Goal: Task Accomplishment & Management: Manage account settings

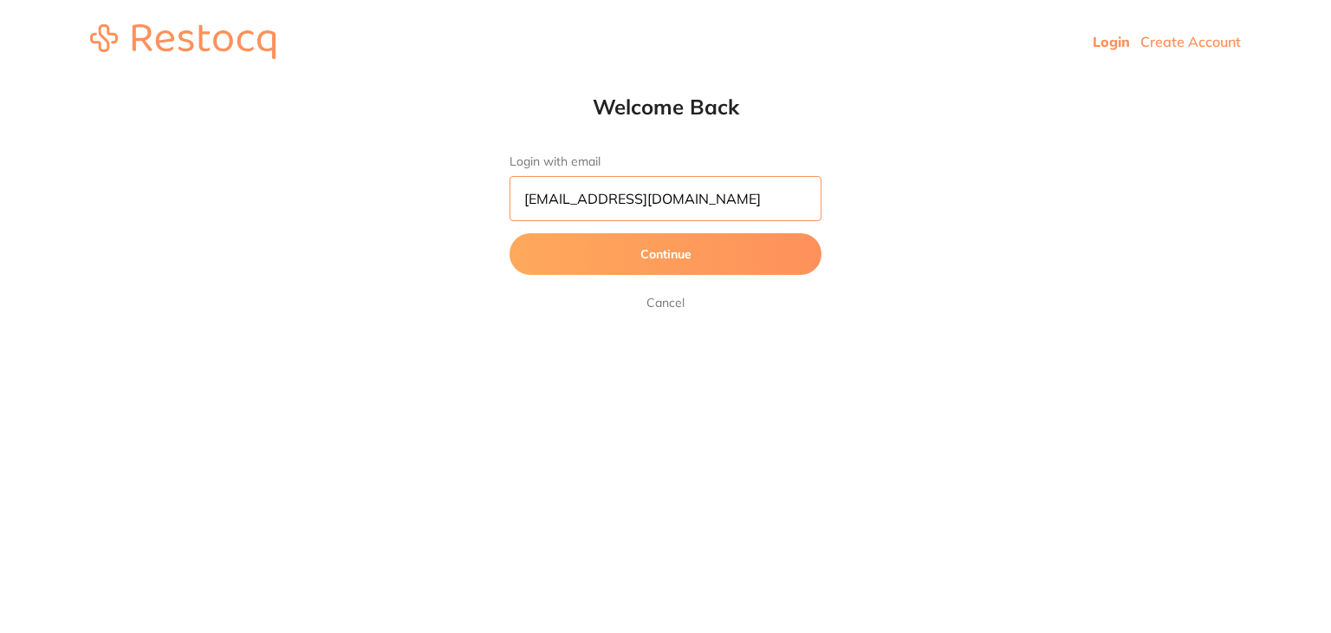
drag, startPoint x: 0, startPoint y: 0, endPoint x: 690, endPoint y: 195, distance: 716.8
click at [690, 195] on input "[EMAIL_ADDRESS][DOMAIN_NAME]" at bounding box center [666, 198] width 312 height 45
type input "[EMAIL_ADDRESS][DOMAIN_NAME]"
click at [611, 261] on button "Continue" at bounding box center [666, 254] width 312 height 42
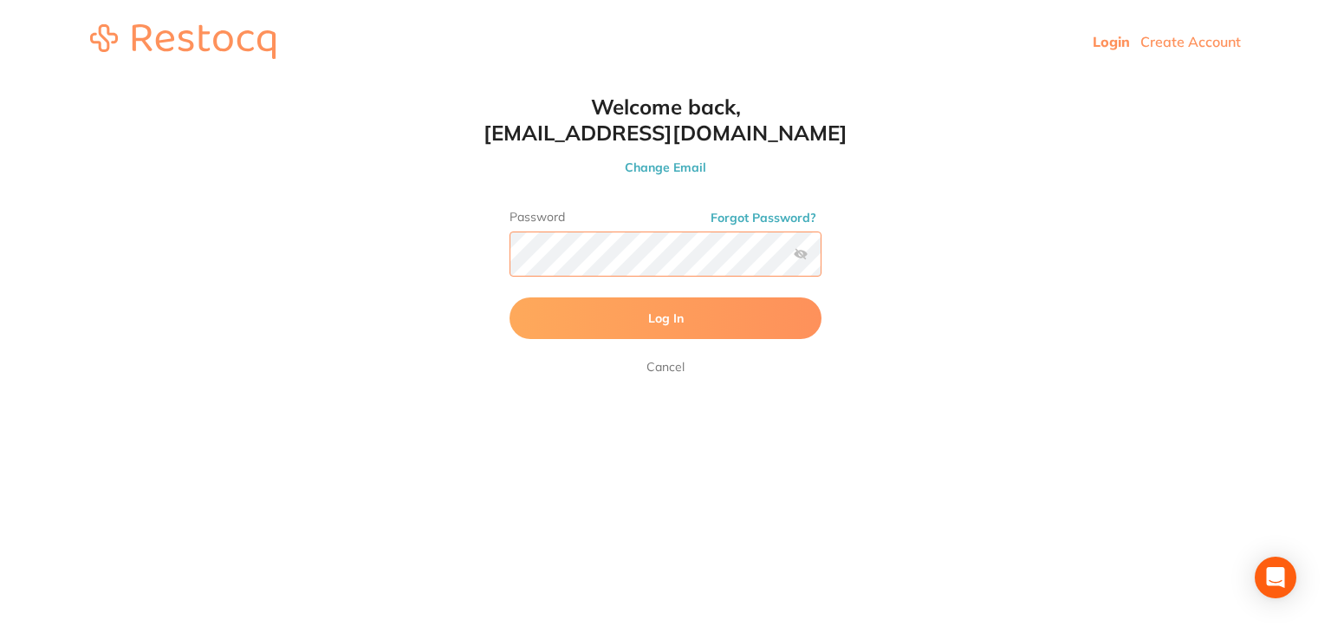
click at [510, 297] on button "Log In" at bounding box center [666, 318] width 312 height 42
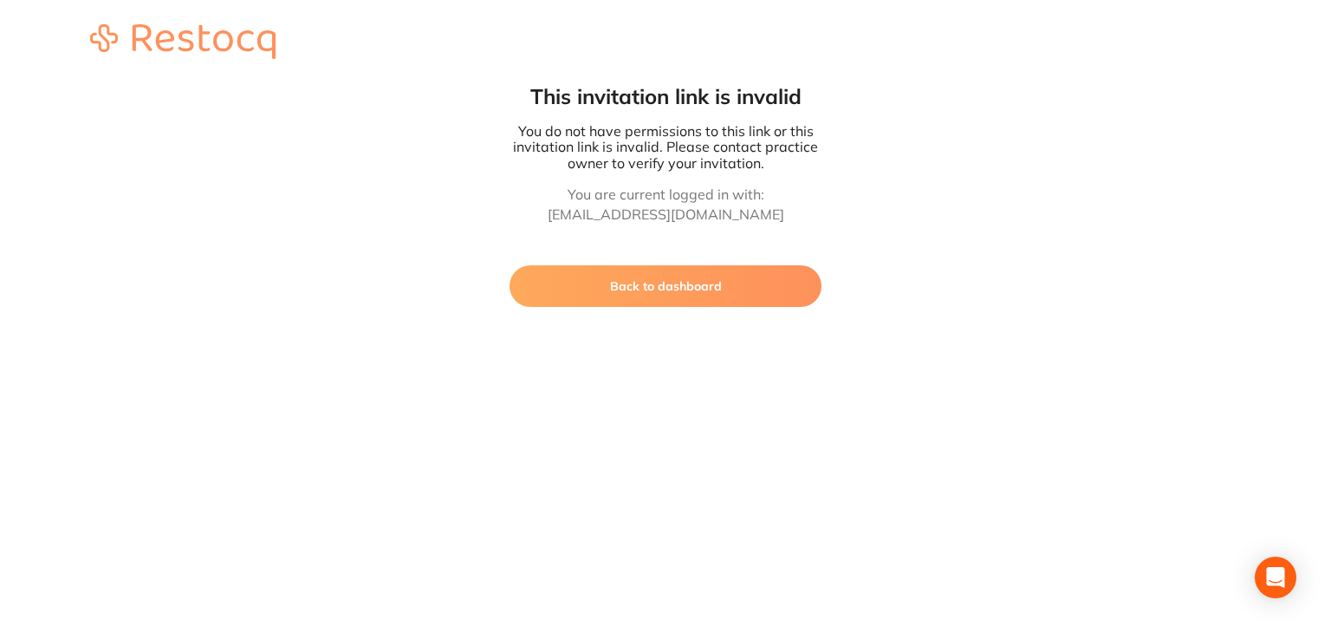
click at [594, 279] on button "Back to dashboard" at bounding box center [666, 286] width 312 height 42
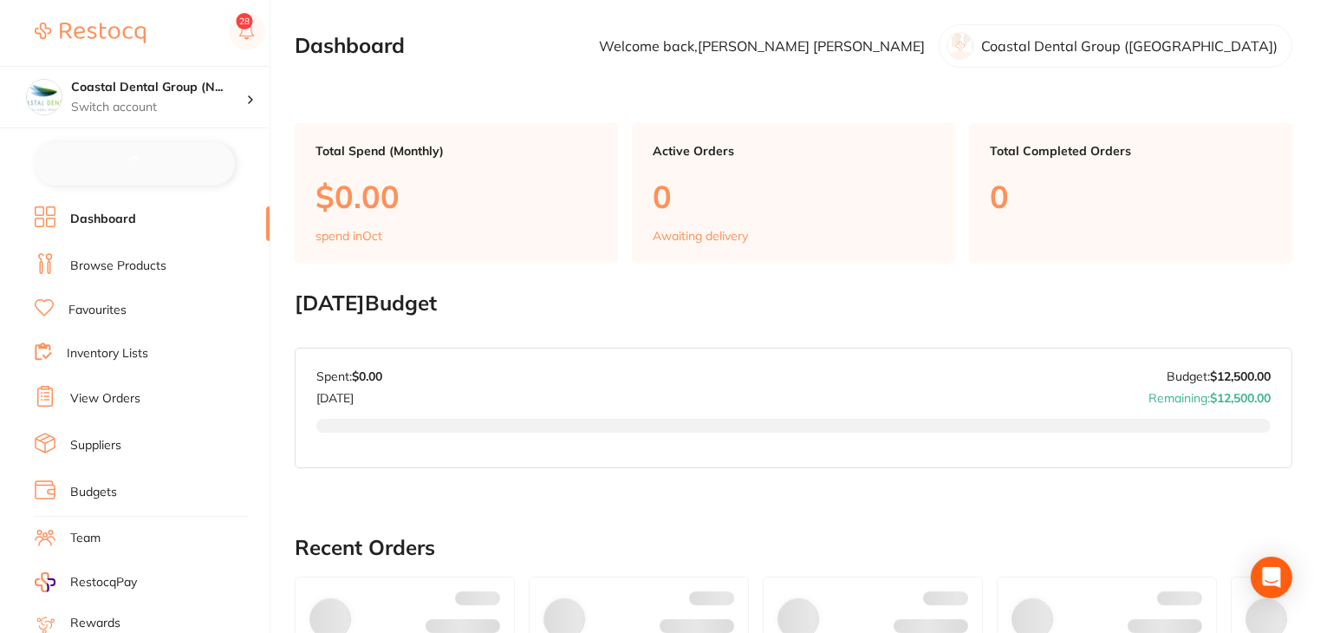
checkbox input "false"
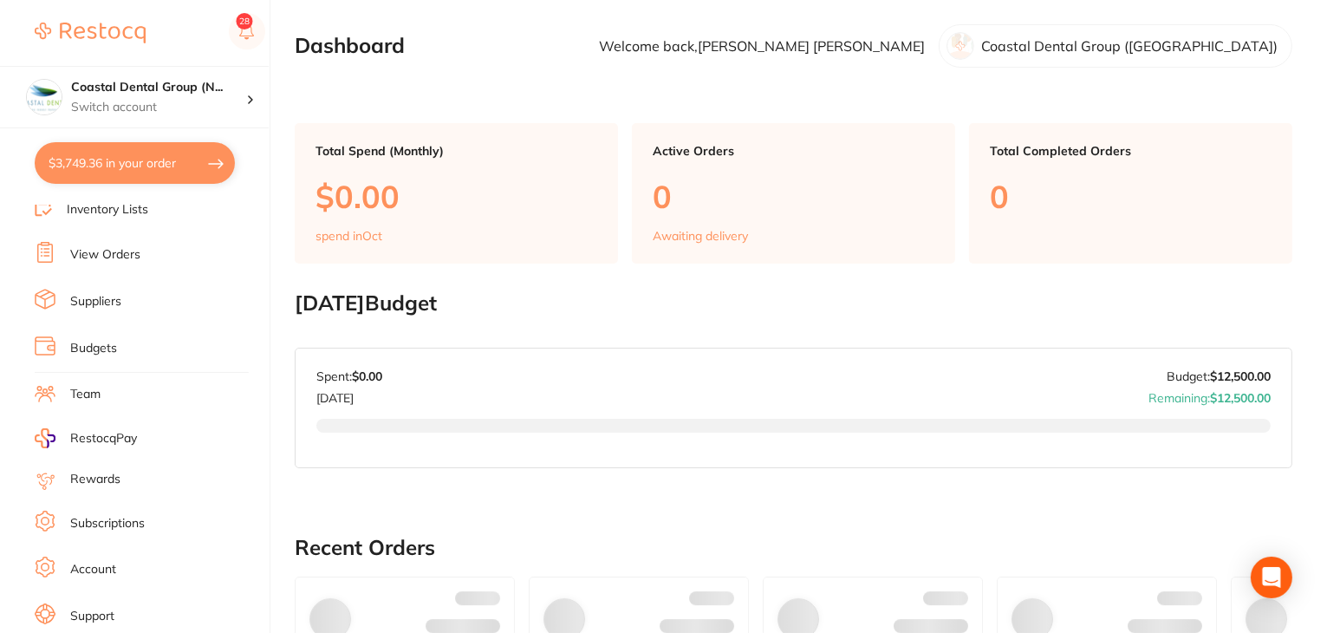
scroll to position [174, 0]
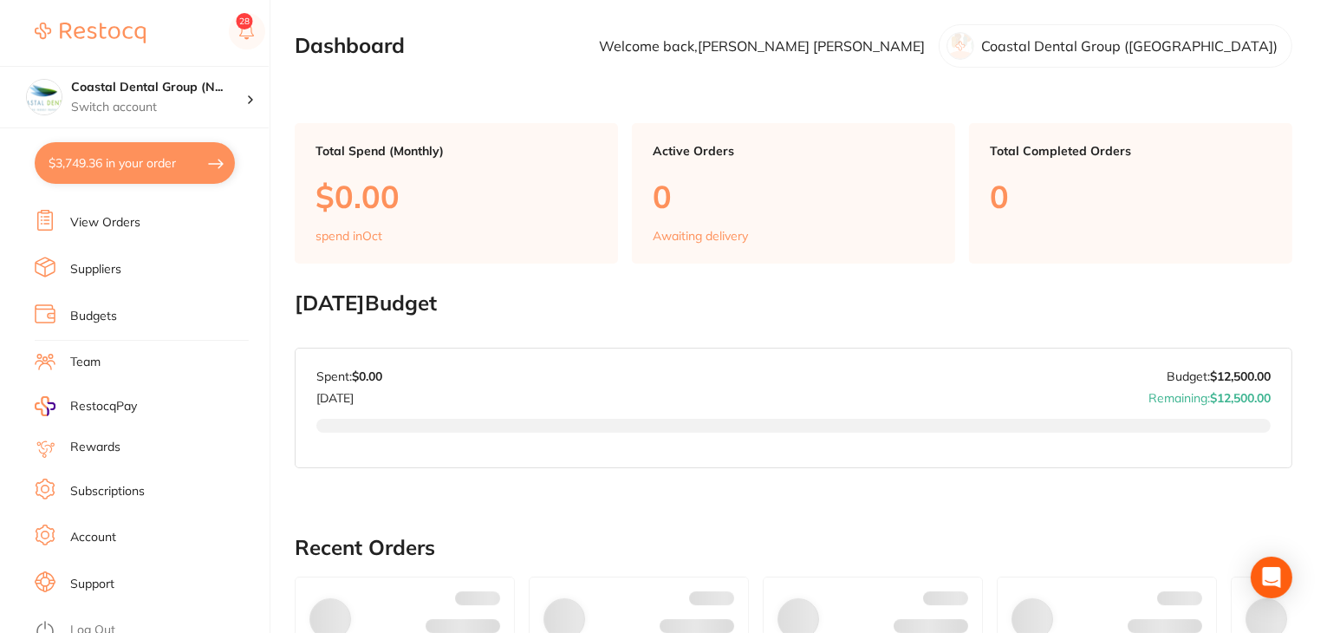
click at [95, 483] on link "Subscriptions" at bounding box center [107, 491] width 75 height 17
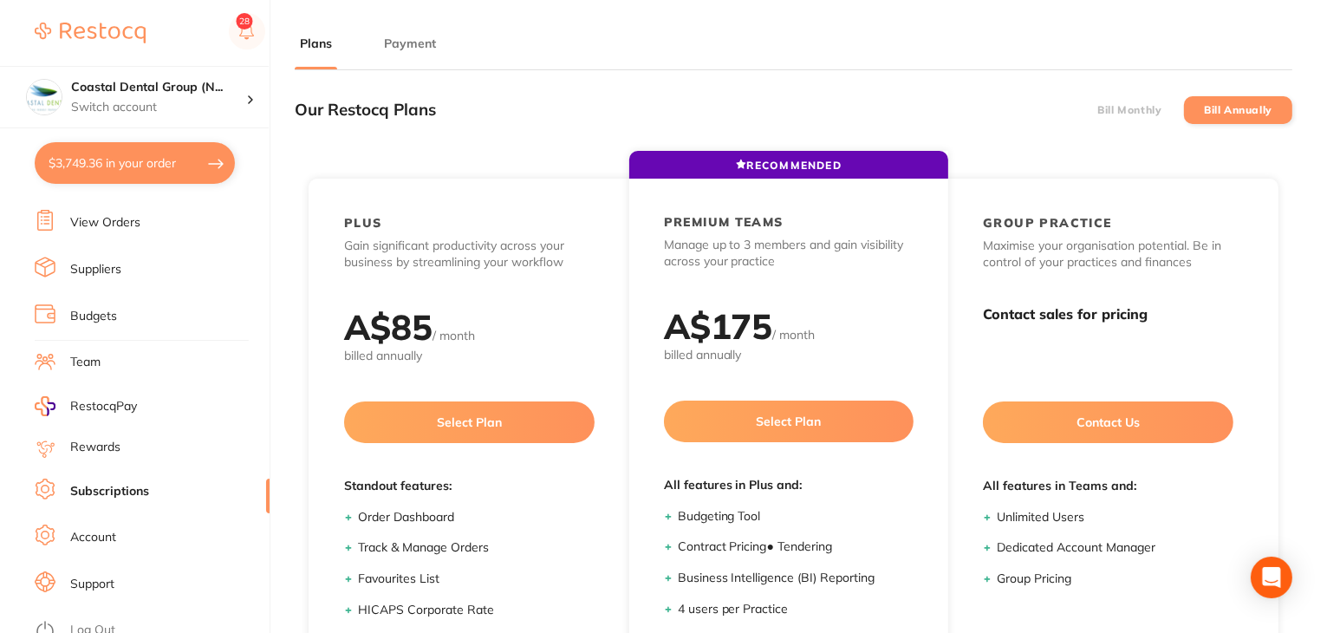
click at [1130, 112] on label "Bill Monthly" at bounding box center [1129, 110] width 64 height 12
click at [1097, 110] on input "Bill Monthly" at bounding box center [1097, 110] width 0 height 0
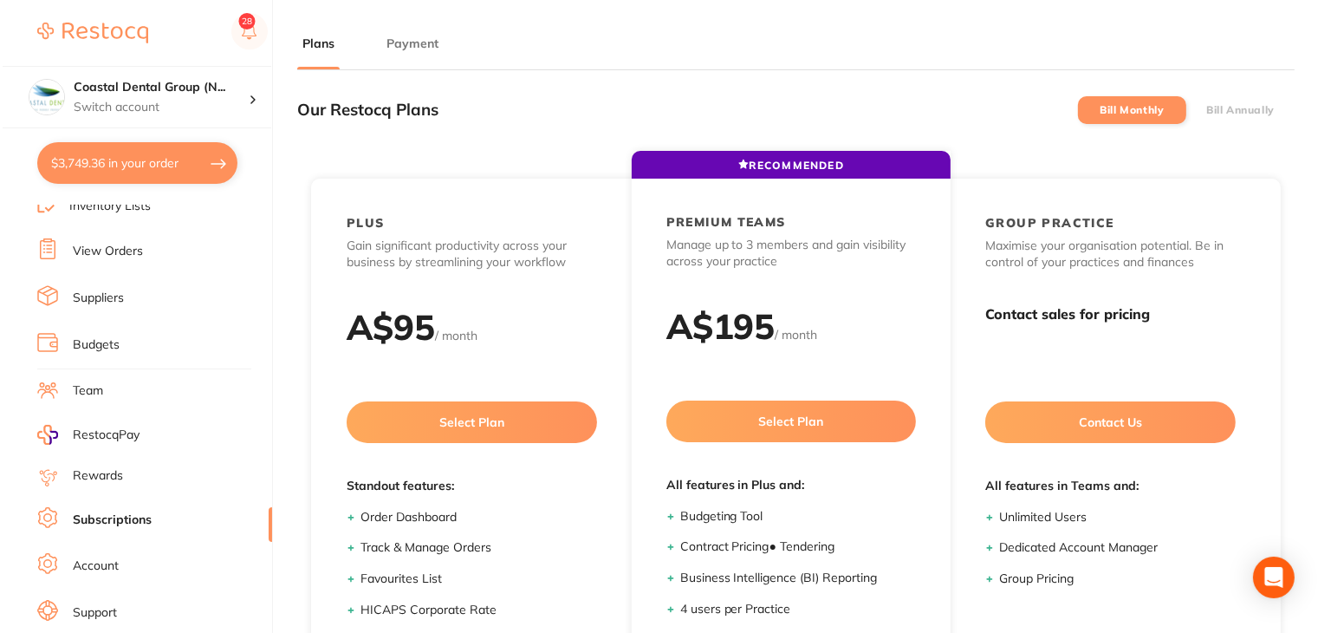
scroll to position [174, 0]
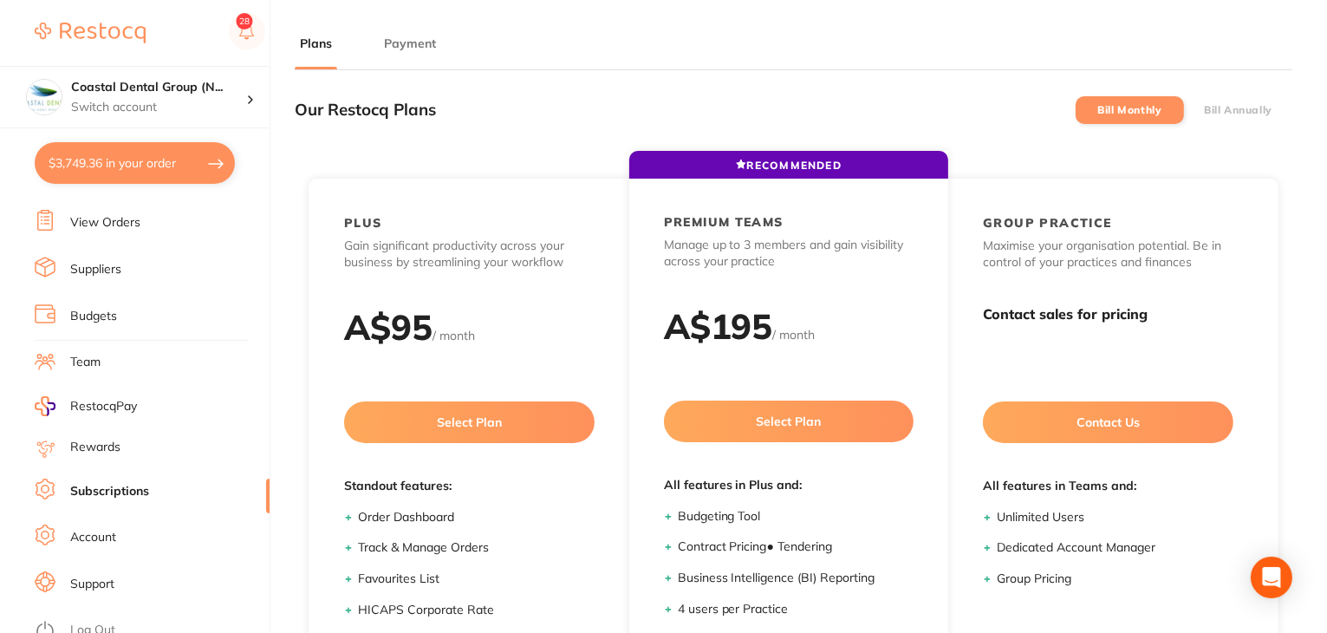
click at [101, 621] on link "Log Out" at bounding box center [92, 629] width 45 height 17
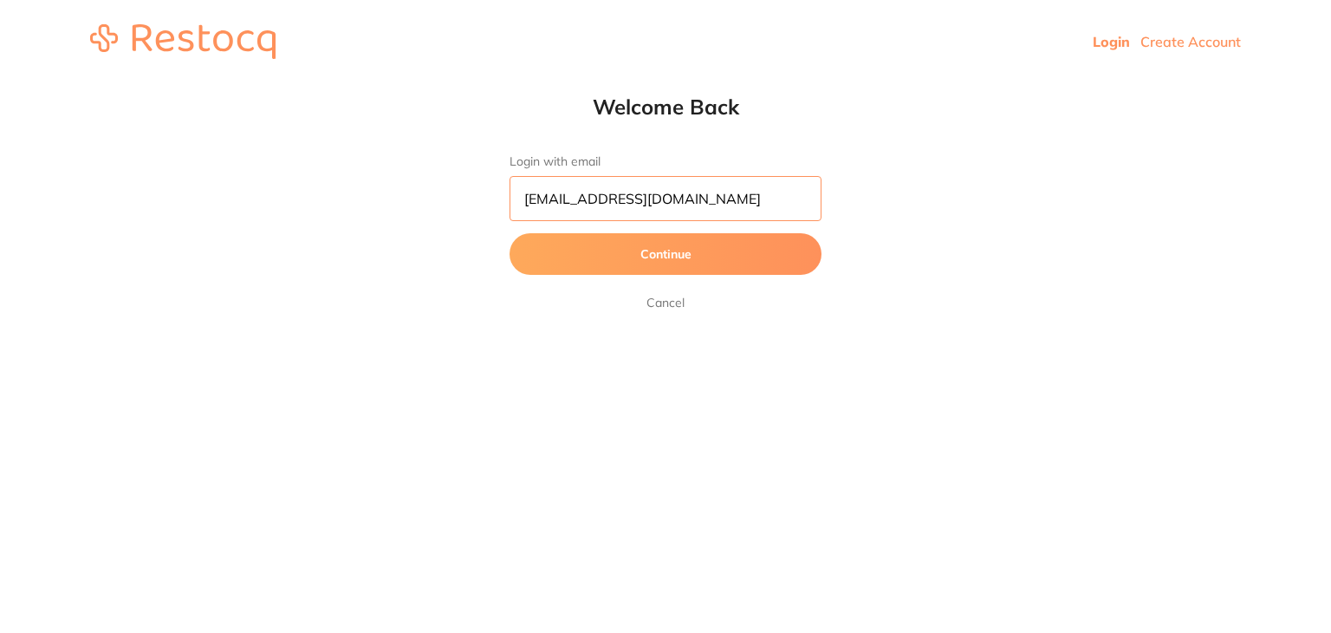
drag, startPoint x: 698, startPoint y: 198, endPoint x: 403, endPoint y: 185, distance: 294.9
click at [403, 83] on html "Login Create Account Welcome Back Login with email [EMAIL_ADDRESS][DOMAIN_NAME]…" at bounding box center [665, 41] width 1331 height 83
paste input "jason_balwyn@yahoo"
type input "jason_balwyn@yahoo.com"
click at [681, 255] on button "Continue" at bounding box center [666, 254] width 312 height 42
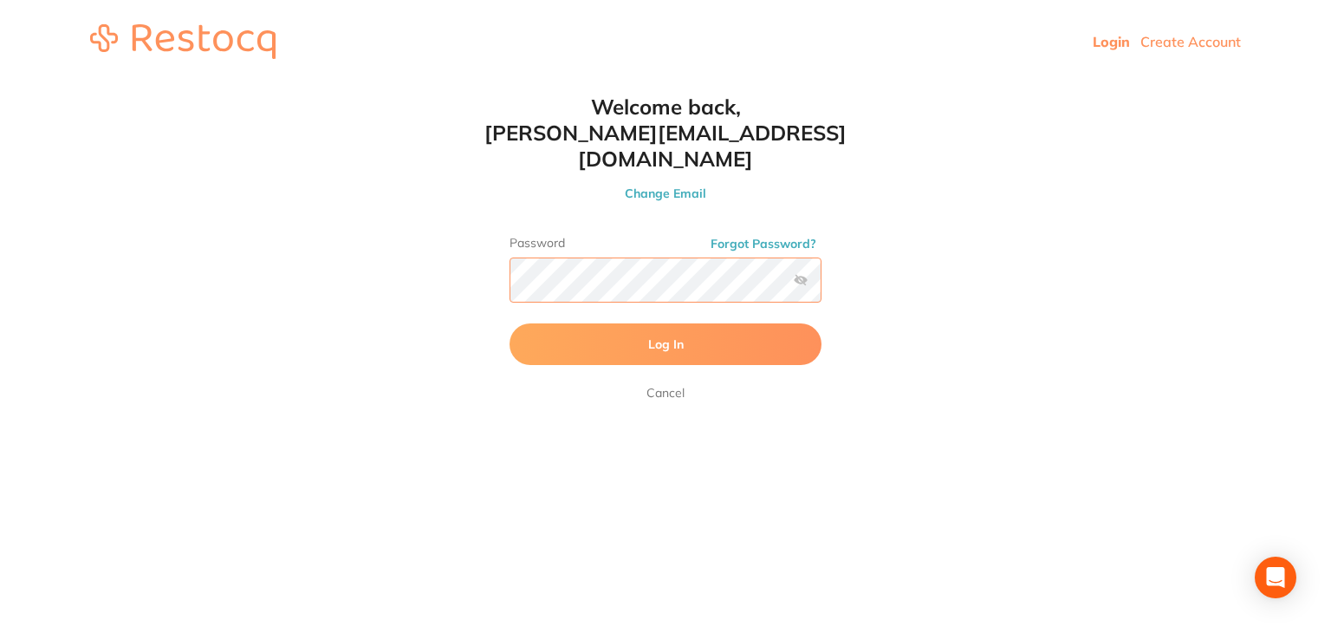
click at [510, 323] on button "Log In" at bounding box center [666, 344] width 312 height 42
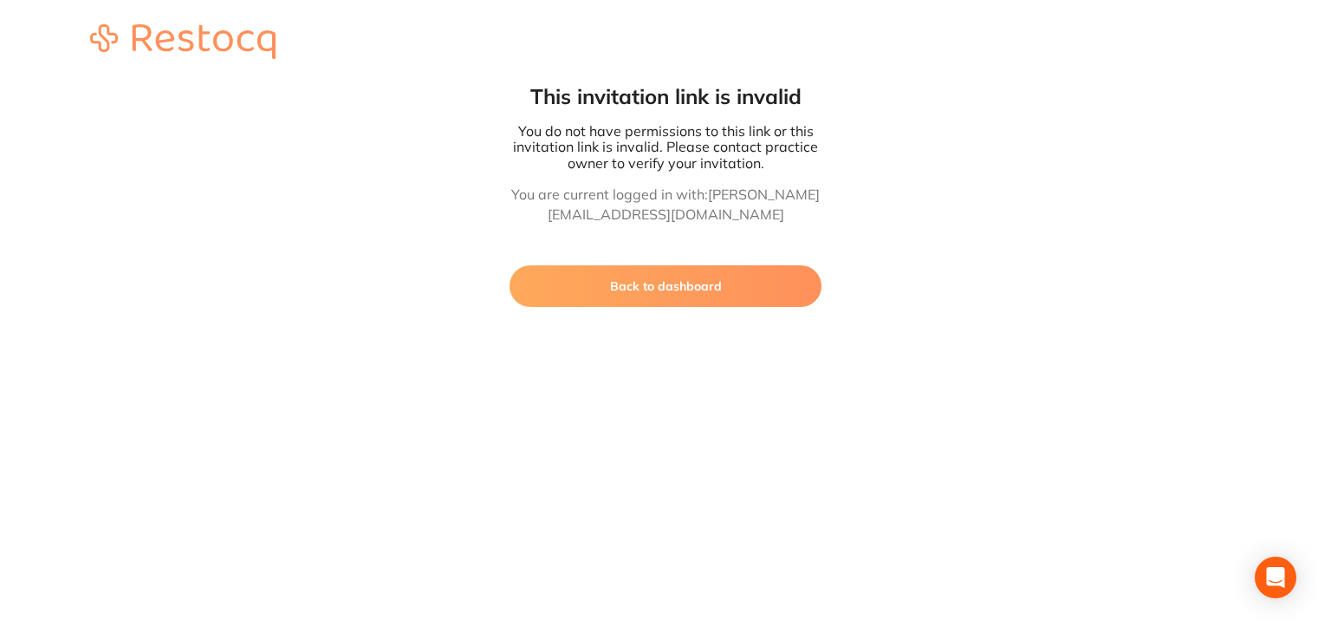
click at [680, 288] on button "Back to dashboard" at bounding box center [666, 286] width 312 height 42
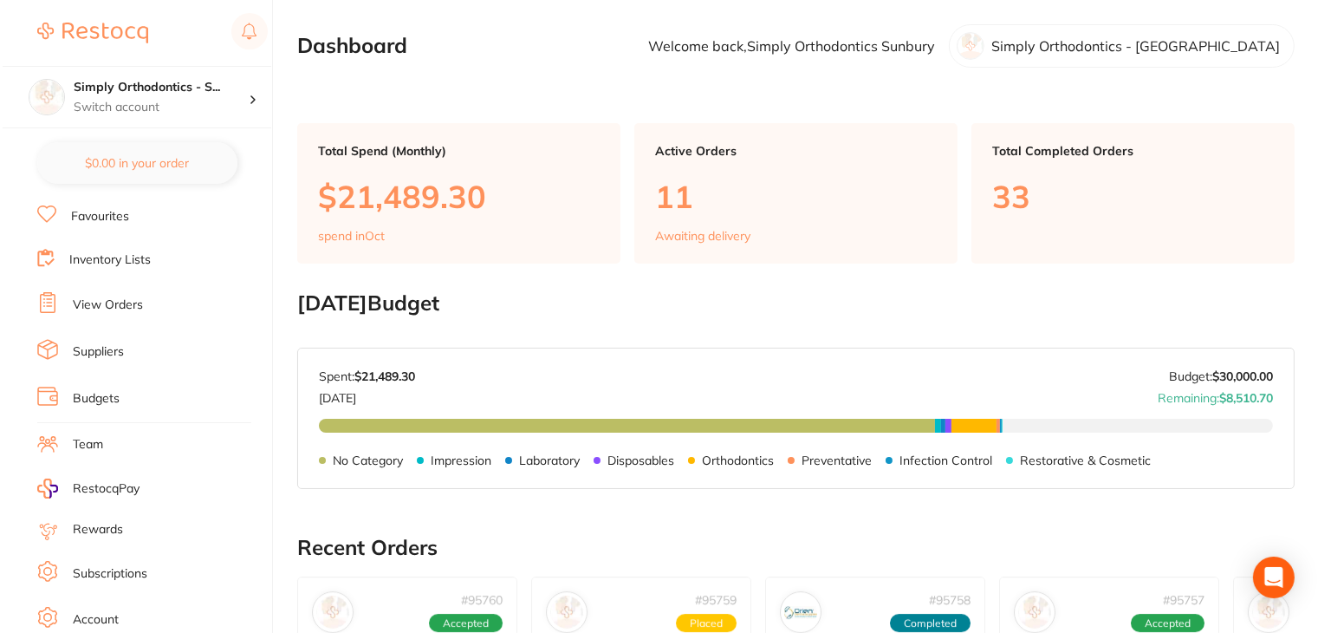
scroll to position [174, 0]
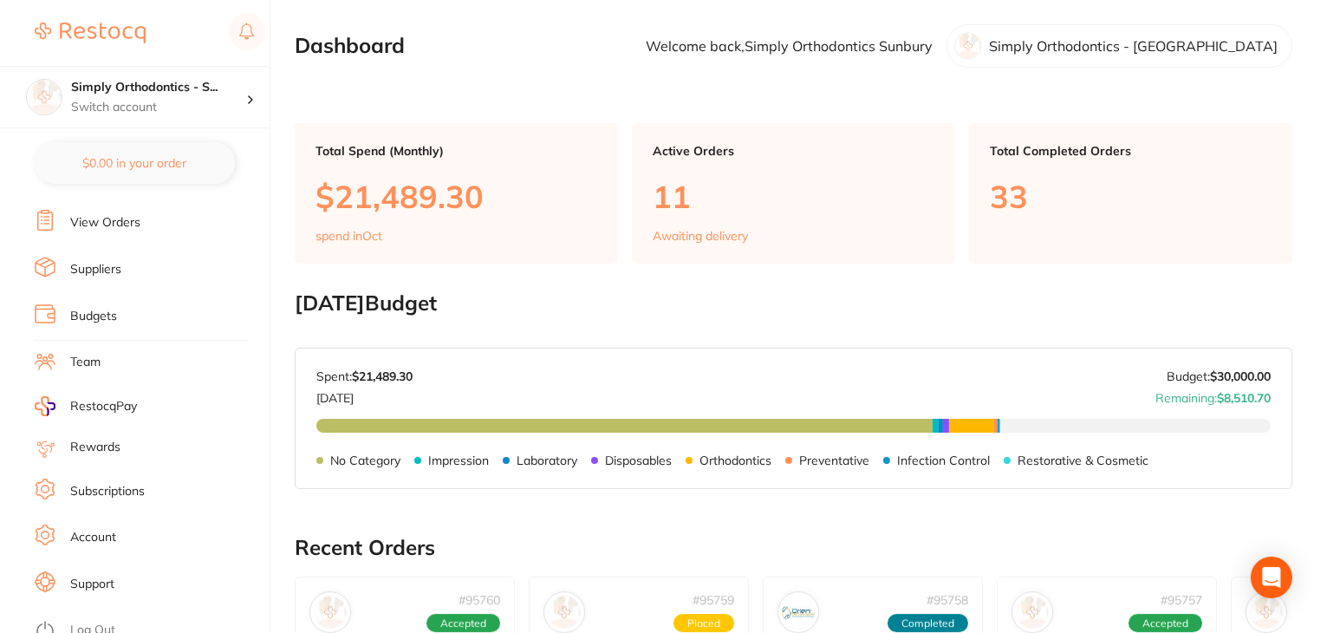
click at [83, 626] on link "Log Out" at bounding box center [92, 629] width 45 height 17
